Goal: Information Seeking & Learning: Learn about a topic

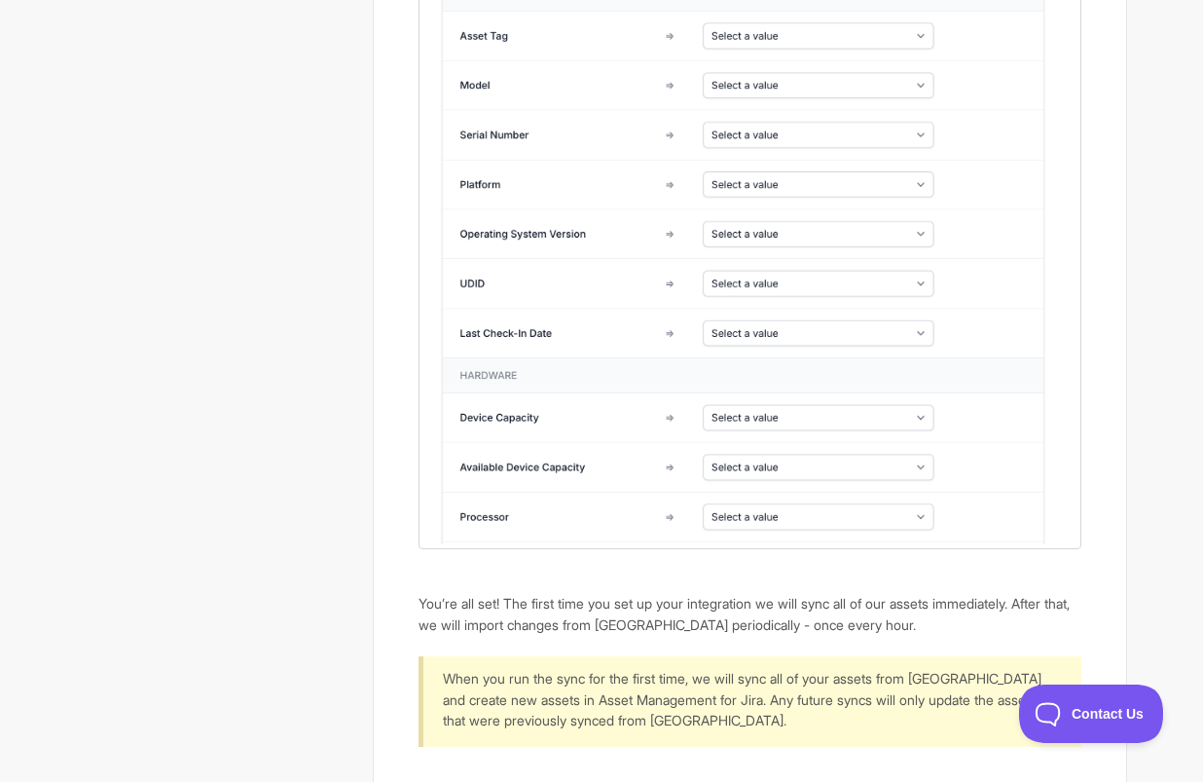
scroll to position [6345, 0]
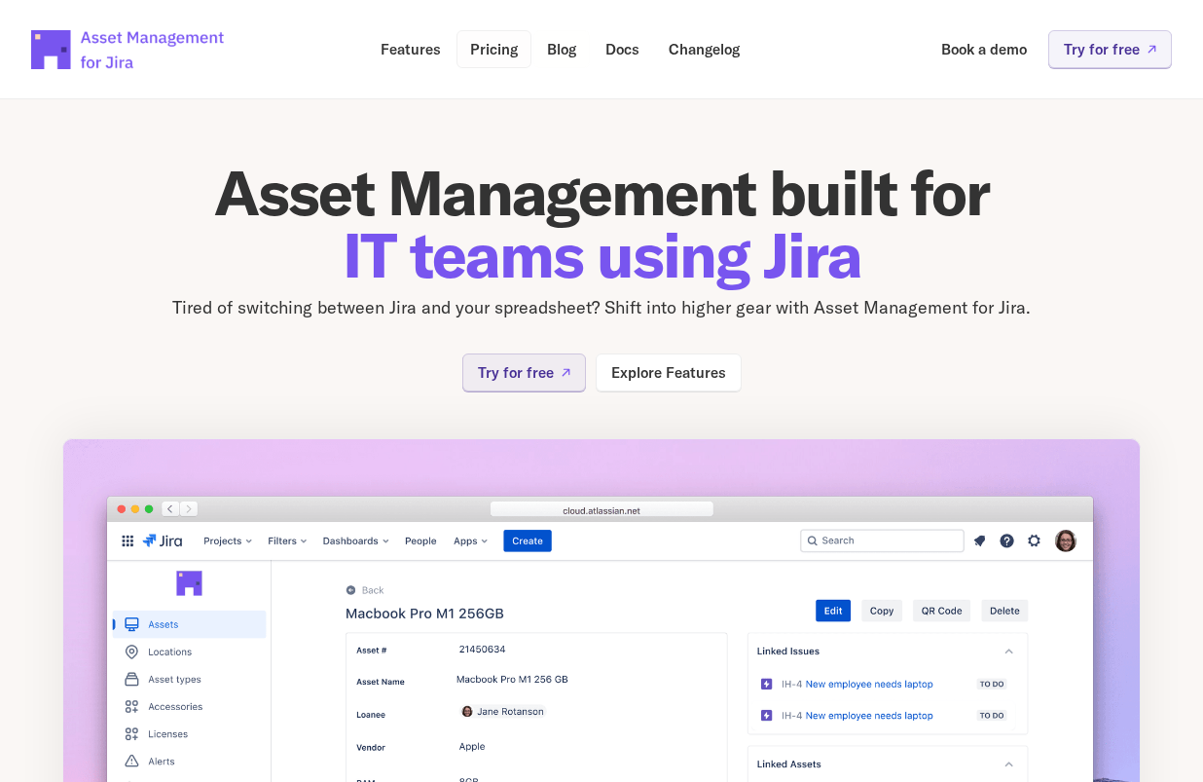
click at [509, 51] on p "Pricing" at bounding box center [494, 49] width 48 height 15
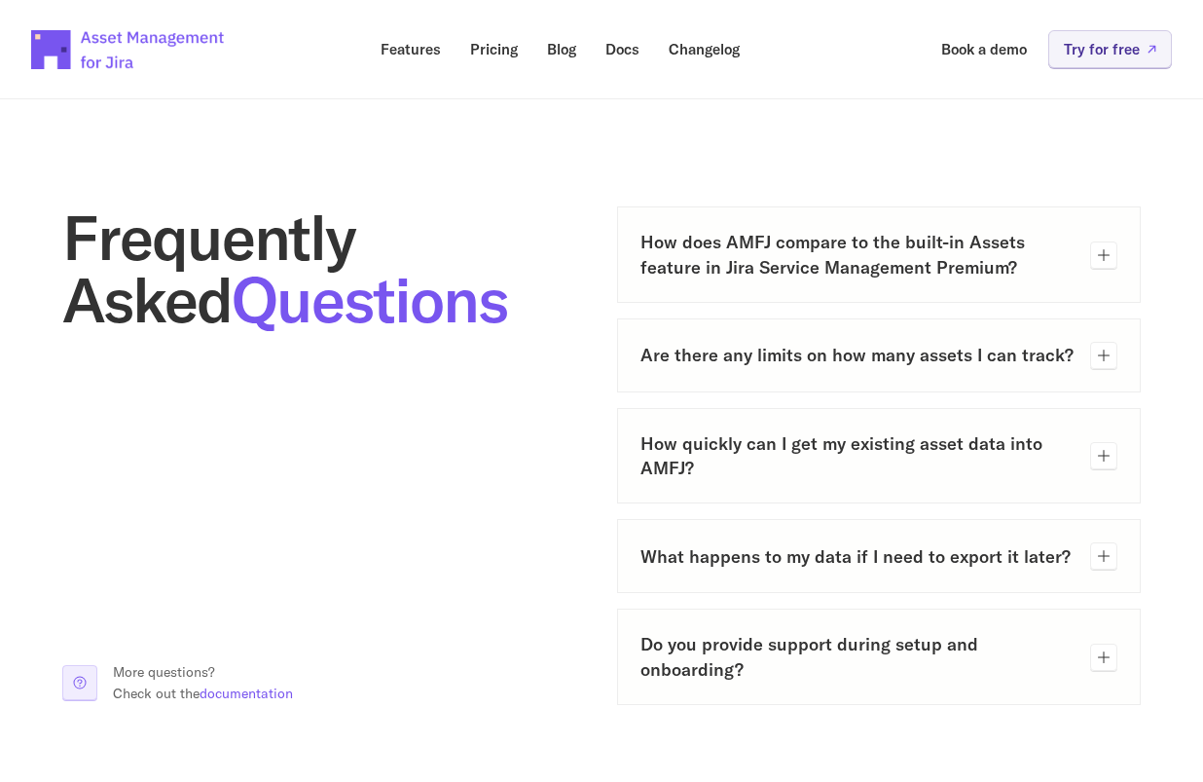
scroll to position [892, 0]
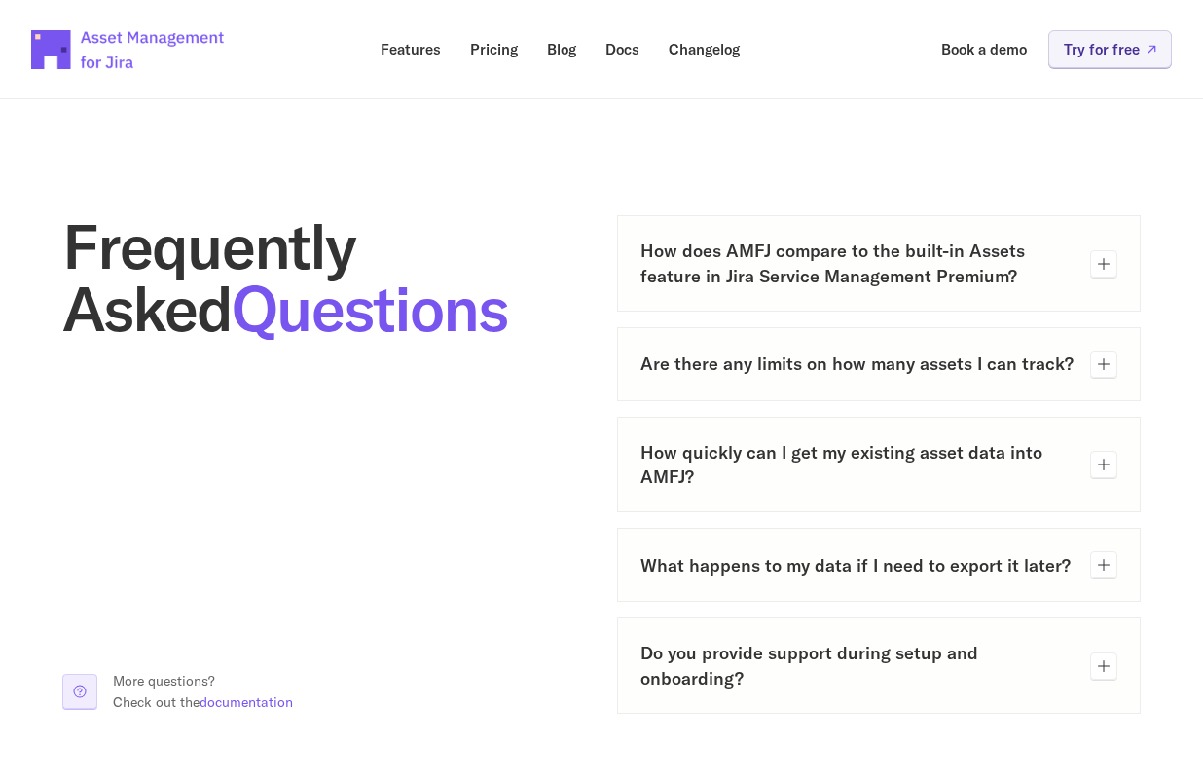
click at [803, 117] on section "Frequently Asked Questions More questions? Check out the documentation How does…" at bounding box center [601, 464] width 1203 height 746
